Goal: Task Accomplishment & Management: Use online tool/utility

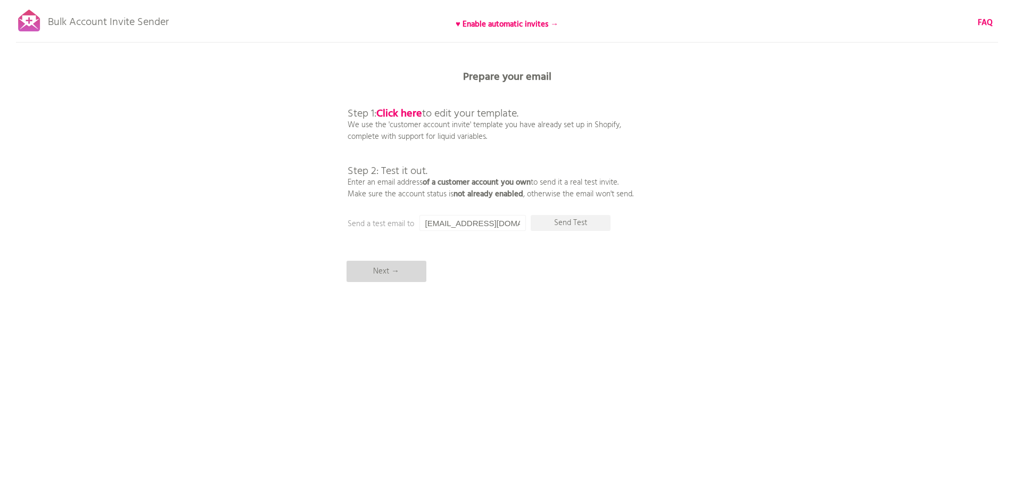
click at [361, 268] on p "Next →" at bounding box center [387, 271] width 80 height 21
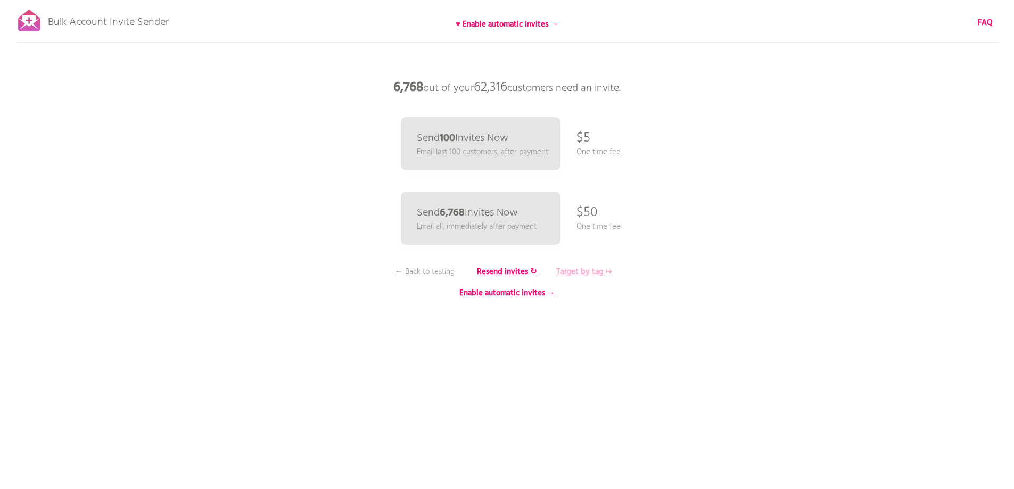
click at [595, 269] on b "Target by tag ↦" at bounding box center [584, 272] width 56 height 13
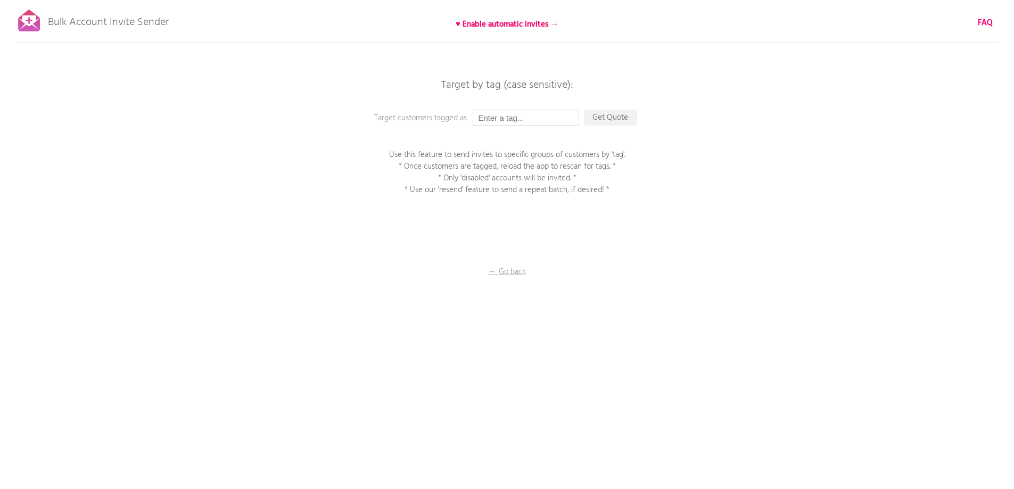
click at [503, 113] on input "text" at bounding box center [526, 118] width 106 height 16
type input "P1EE"
click at [603, 121] on p "Get Quote" at bounding box center [610, 118] width 53 height 16
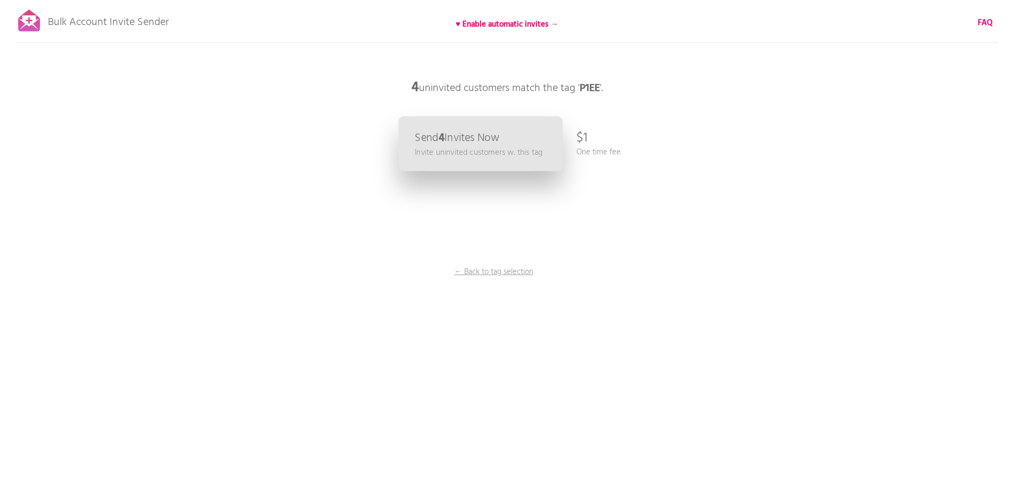
click at [451, 137] on p "Send 4 Invites Now" at bounding box center [457, 138] width 85 height 11
